Goal: Information Seeking & Learning: Learn about a topic

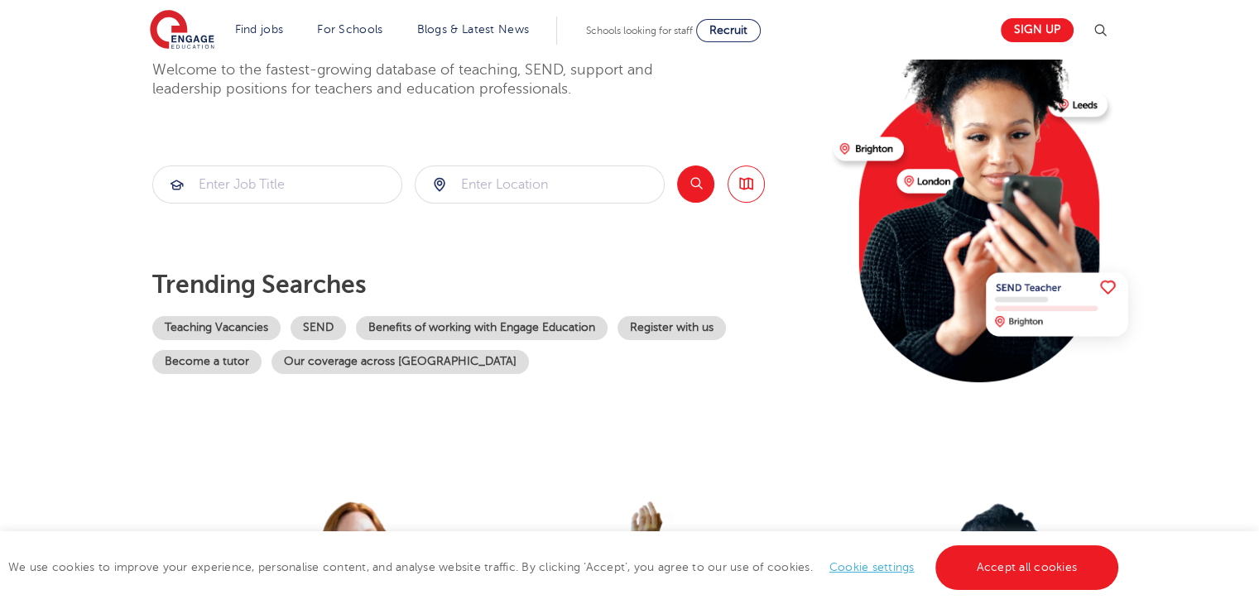
scroll to position [159, 0]
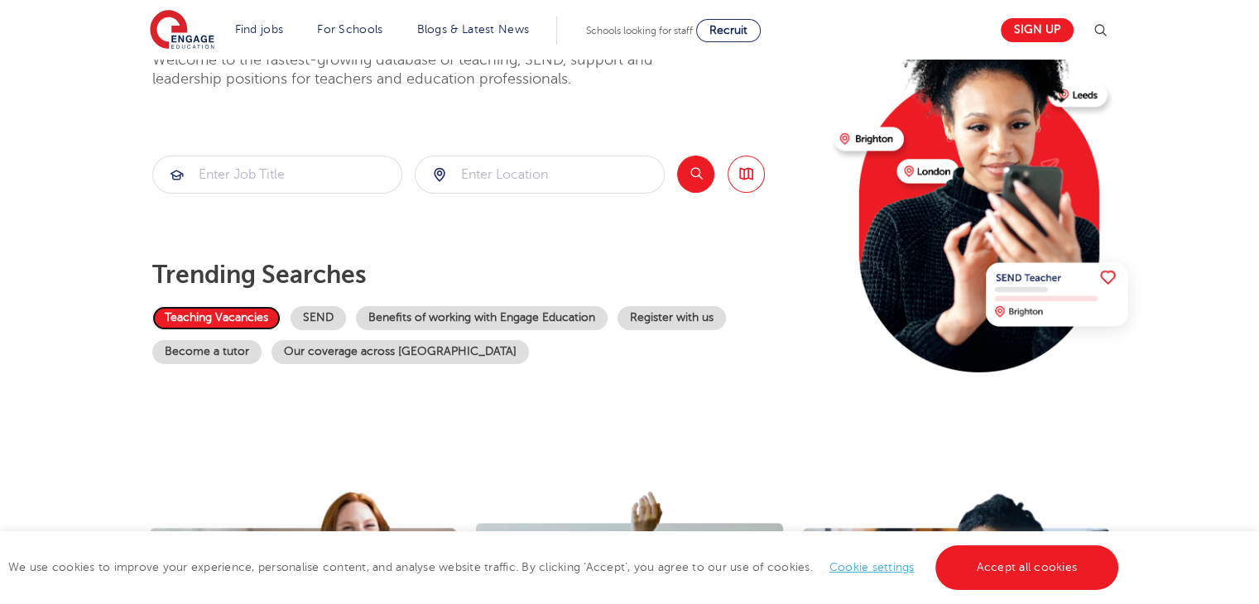
click at [252, 317] on link "Teaching Vacancies" at bounding box center [216, 318] width 128 height 24
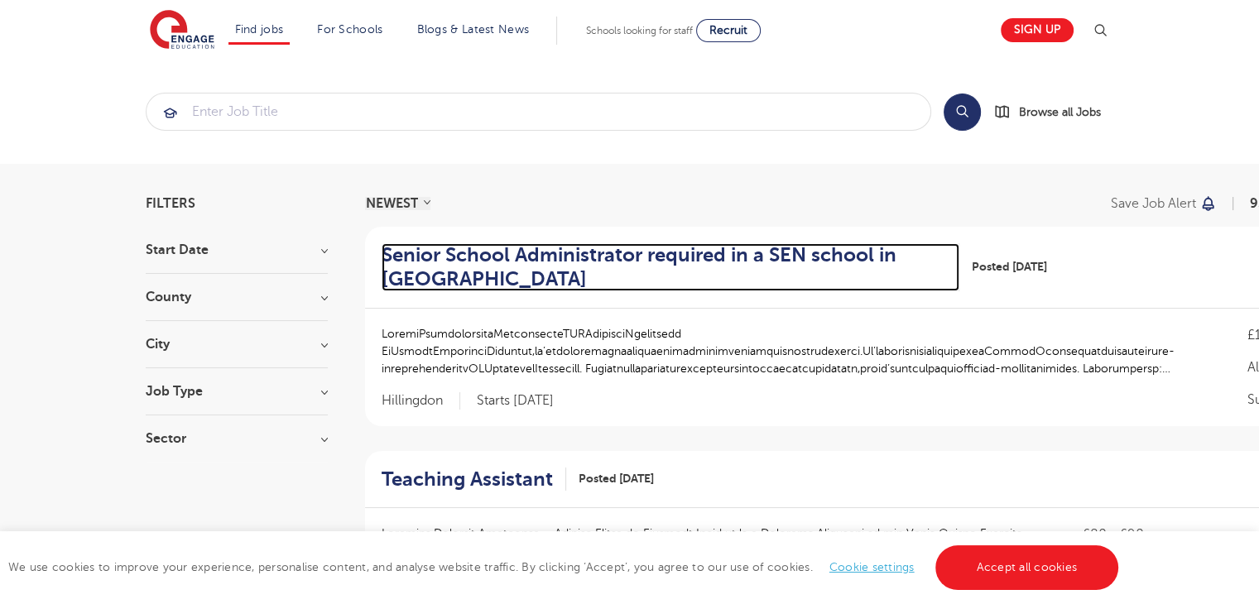
click at [504, 258] on h2 "Senior School Administrator required in a SEN school in Hillingdon" at bounding box center [664, 267] width 565 height 48
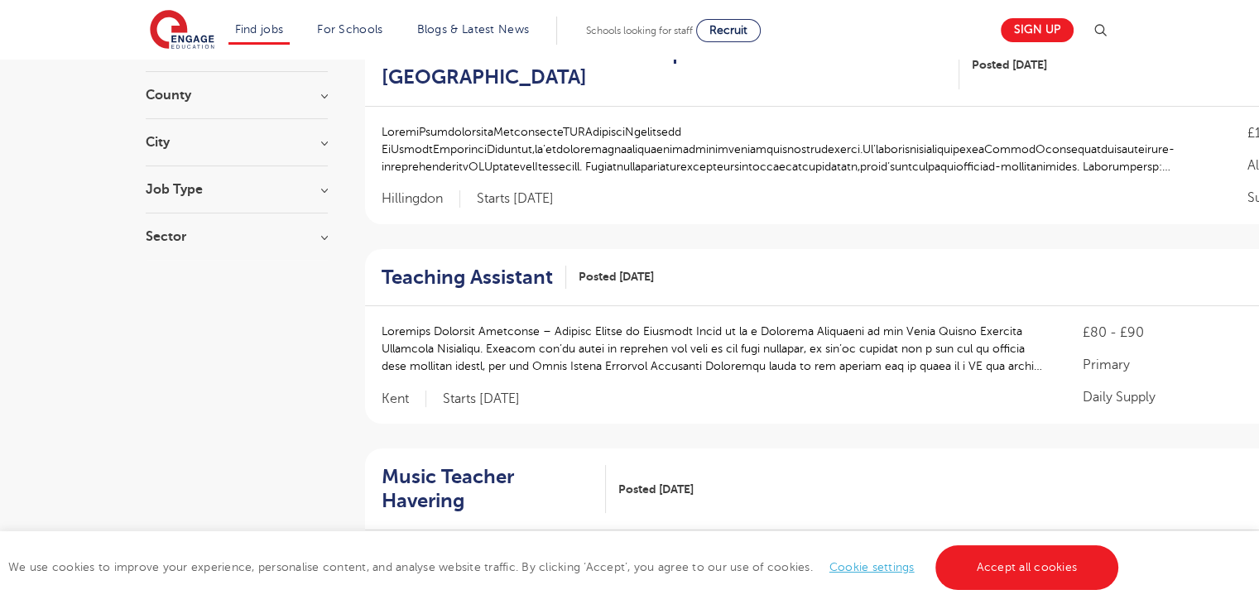
scroll to position [212, 0]
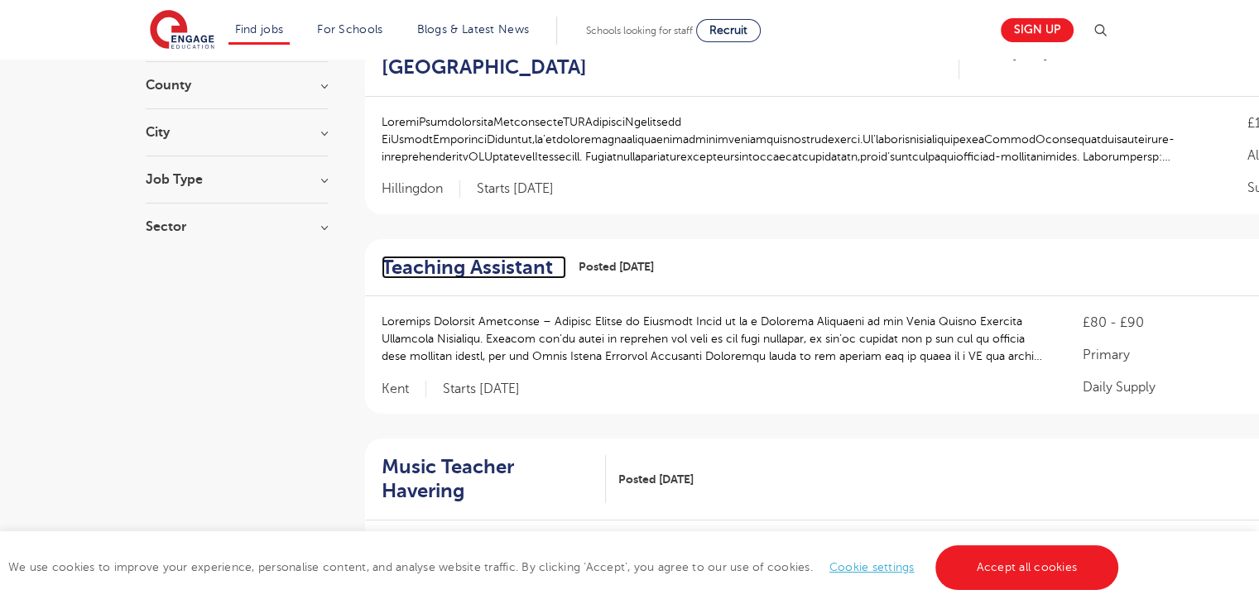
click at [464, 274] on h2 "Teaching Assistant" at bounding box center [467, 268] width 171 height 24
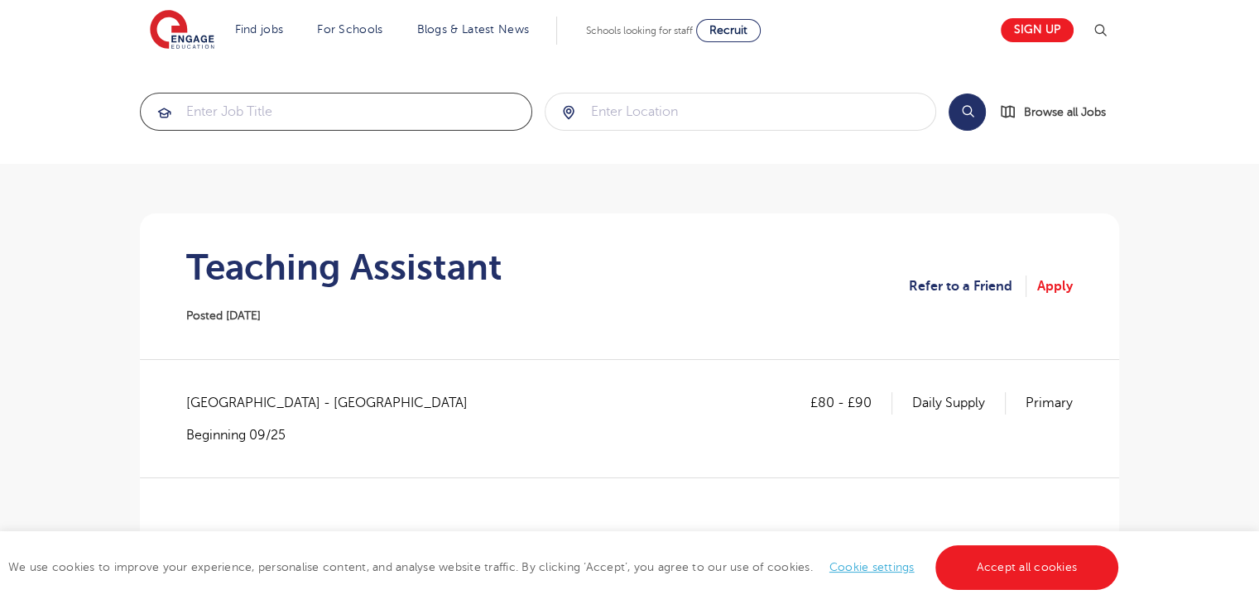
click at [301, 103] on input "search" at bounding box center [336, 112] width 391 height 36
type input "assitant psychologist"
click button "Submit" at bounding box center [0, 0] width 0 height 0
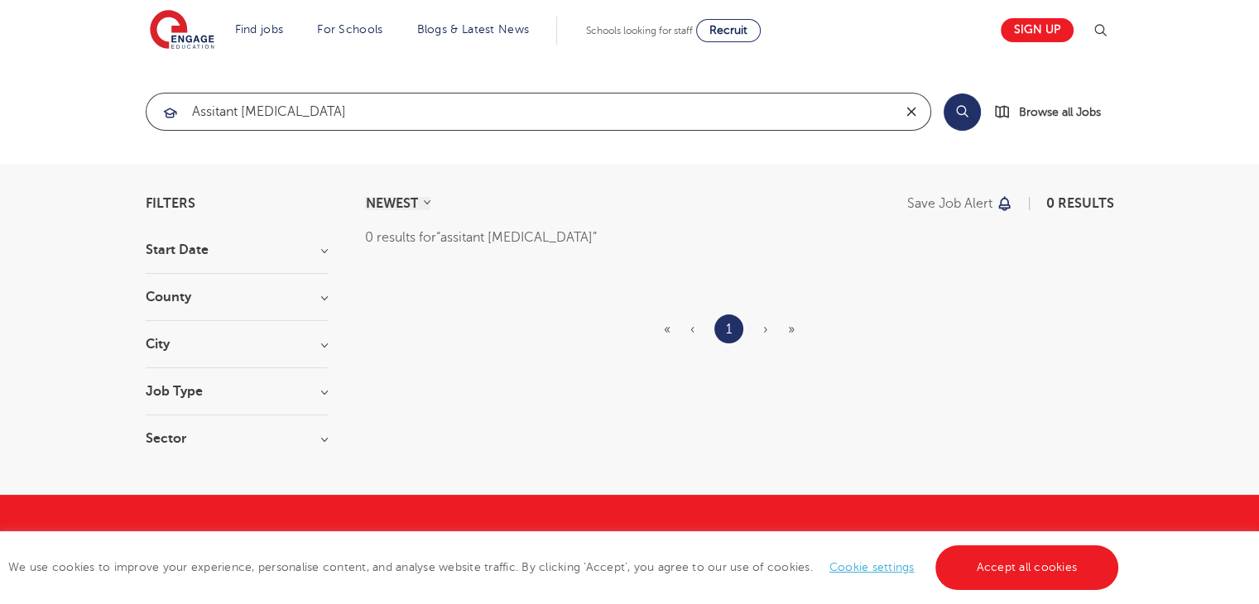
click at [907, 115] on icon "reset" at bounding box center [910, 112] width 9 height 9
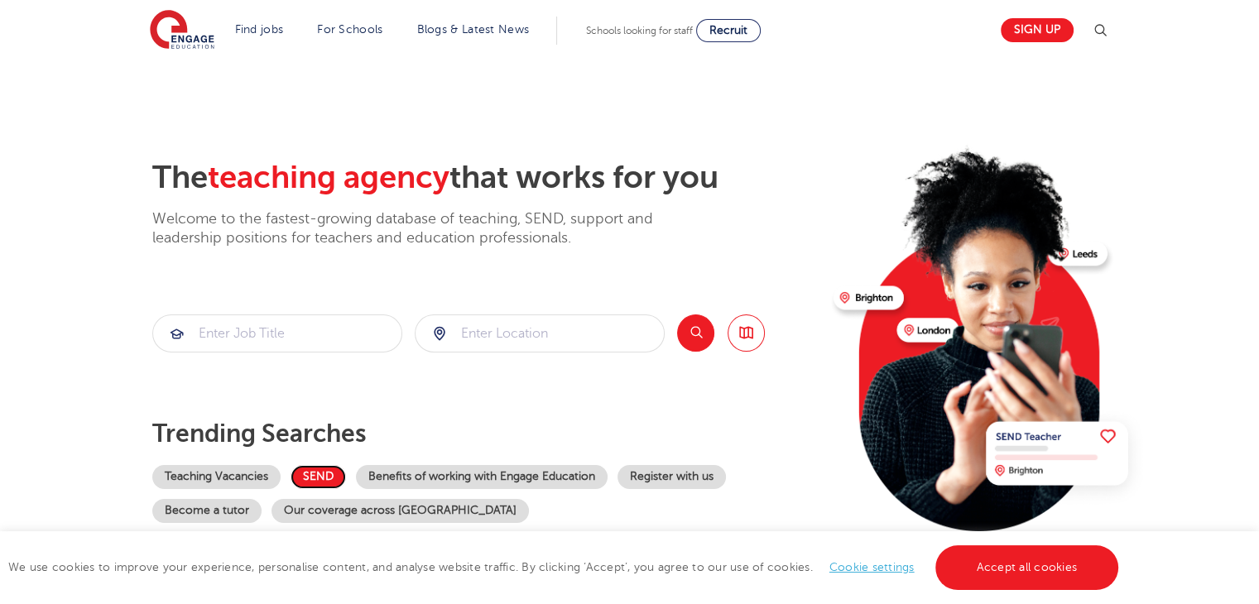
click at [328, 470] on link "SEND" at bounding box center [317, 477] width 55 height 24
